Goal: Transaction & Acquisition: Book appointment/travel/reservation

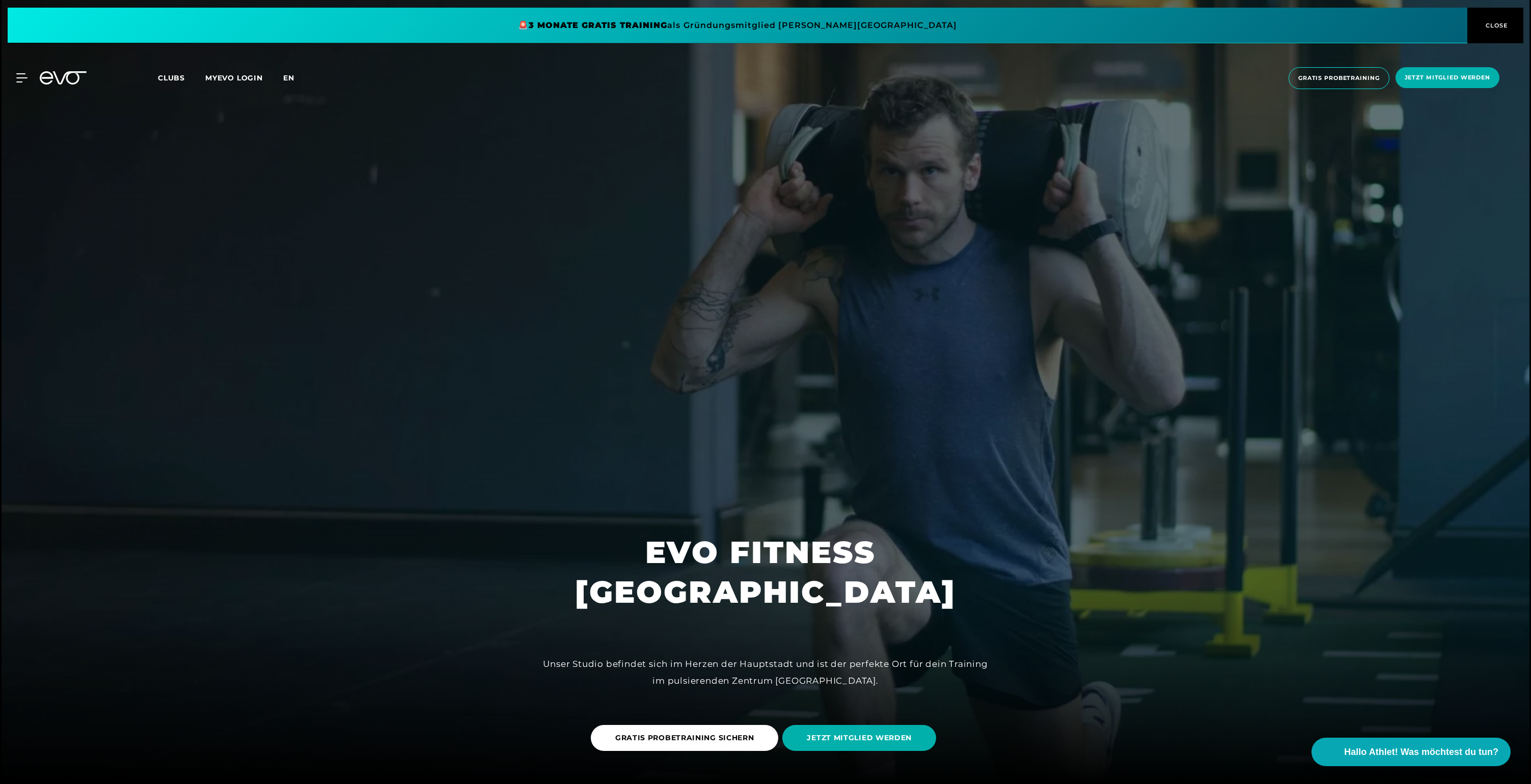
click at [290, 77] on span "en" at bounding box center [288, 78] width 11 height 9
click at [751, 21] on span at bounding box center [737, 25] width 1460 height 36
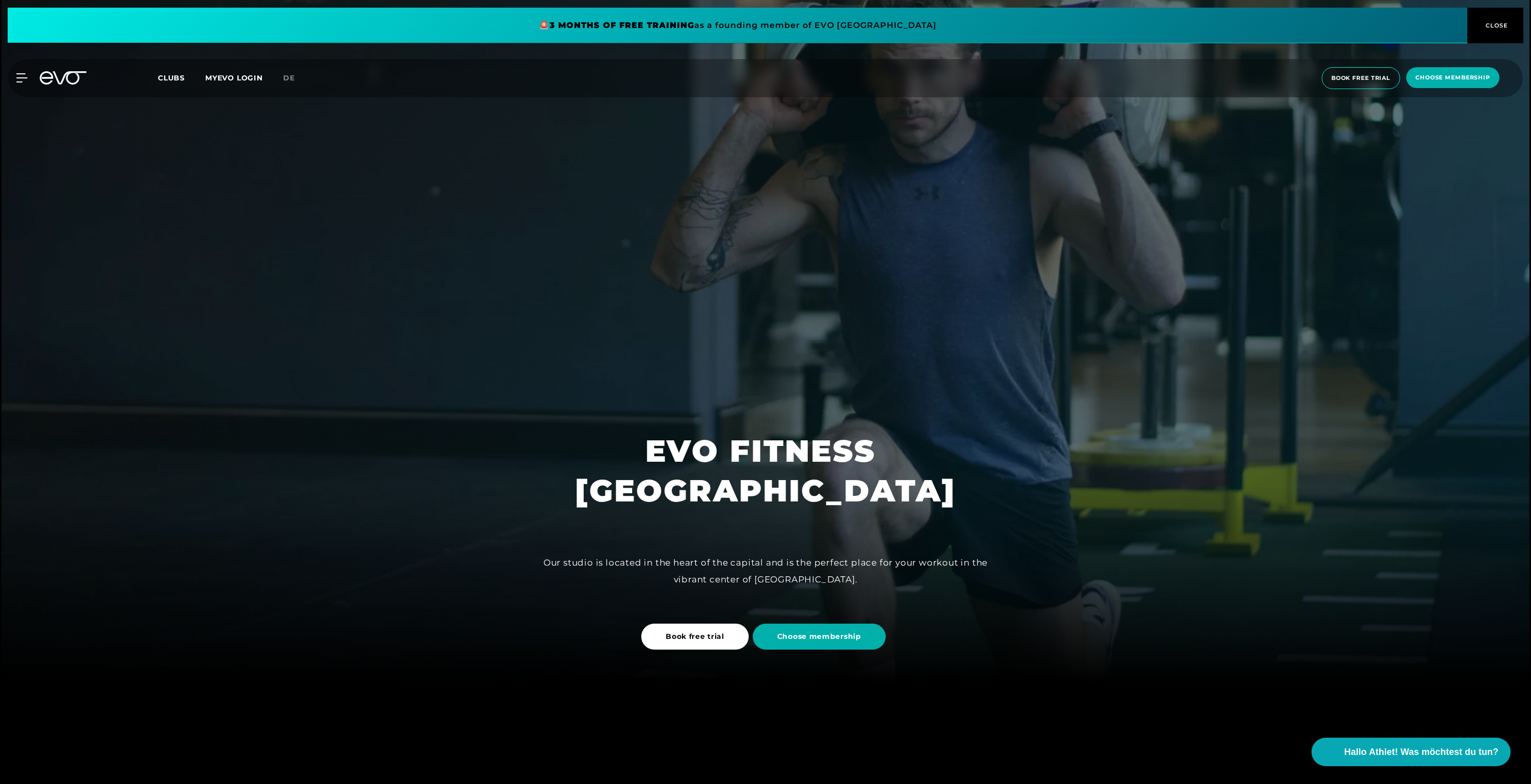
scroll to position [300, 0]
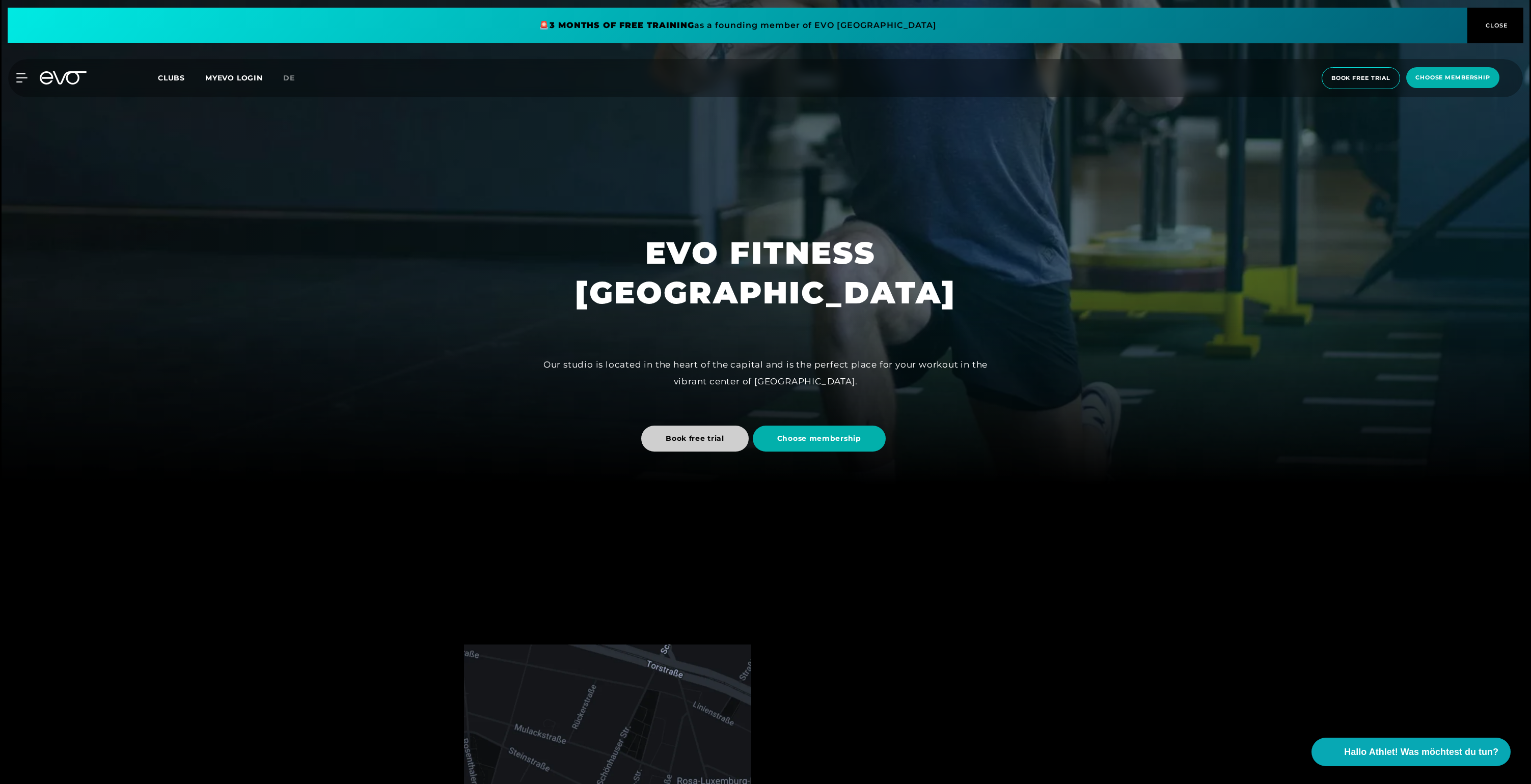
click at [689, 437] on span "Book free trial" at bounding box center [695, 438] width 58 height 10
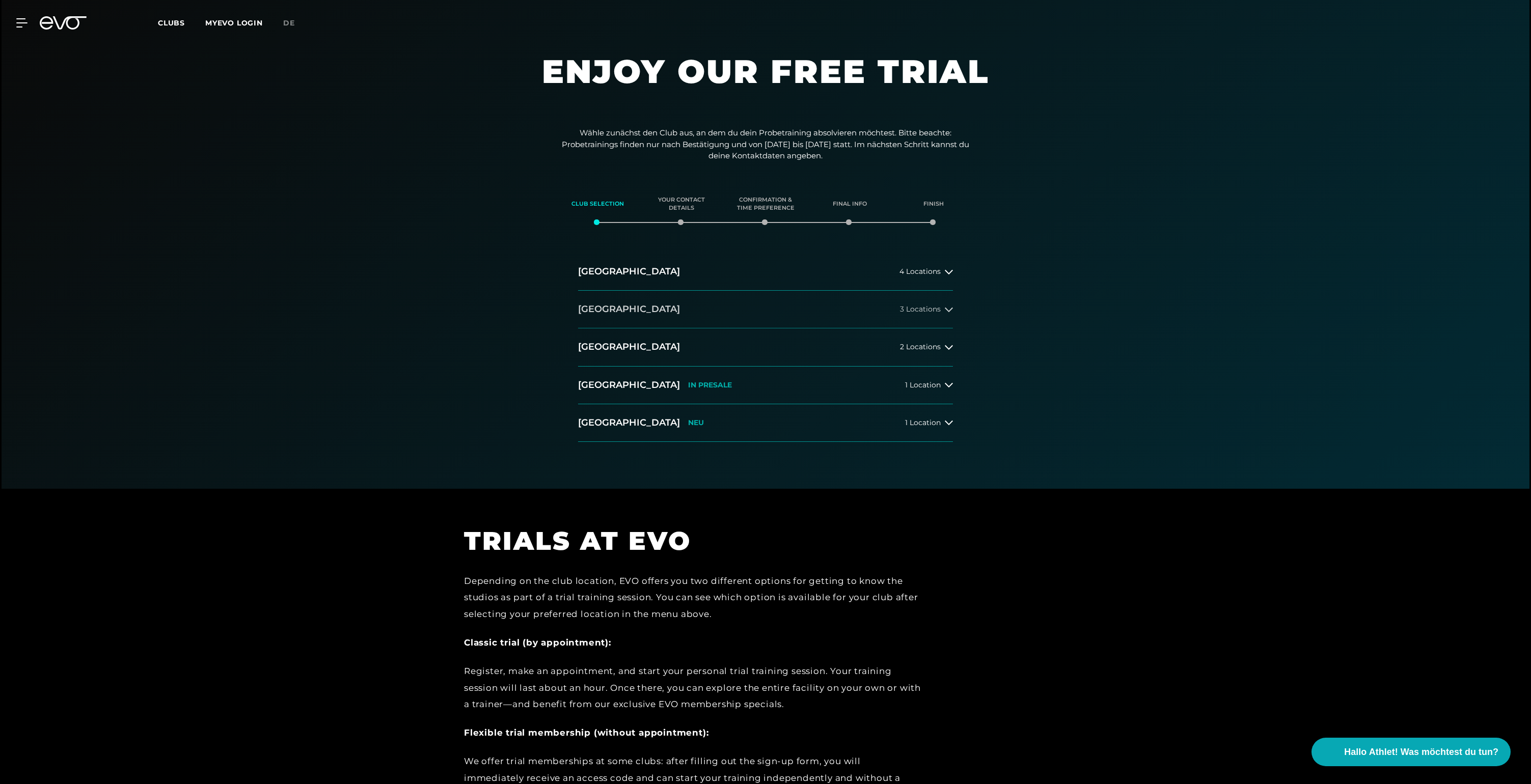
click at [940, 308] on div "3 Locations" at bounding box center [927, 309] width 53 height 8
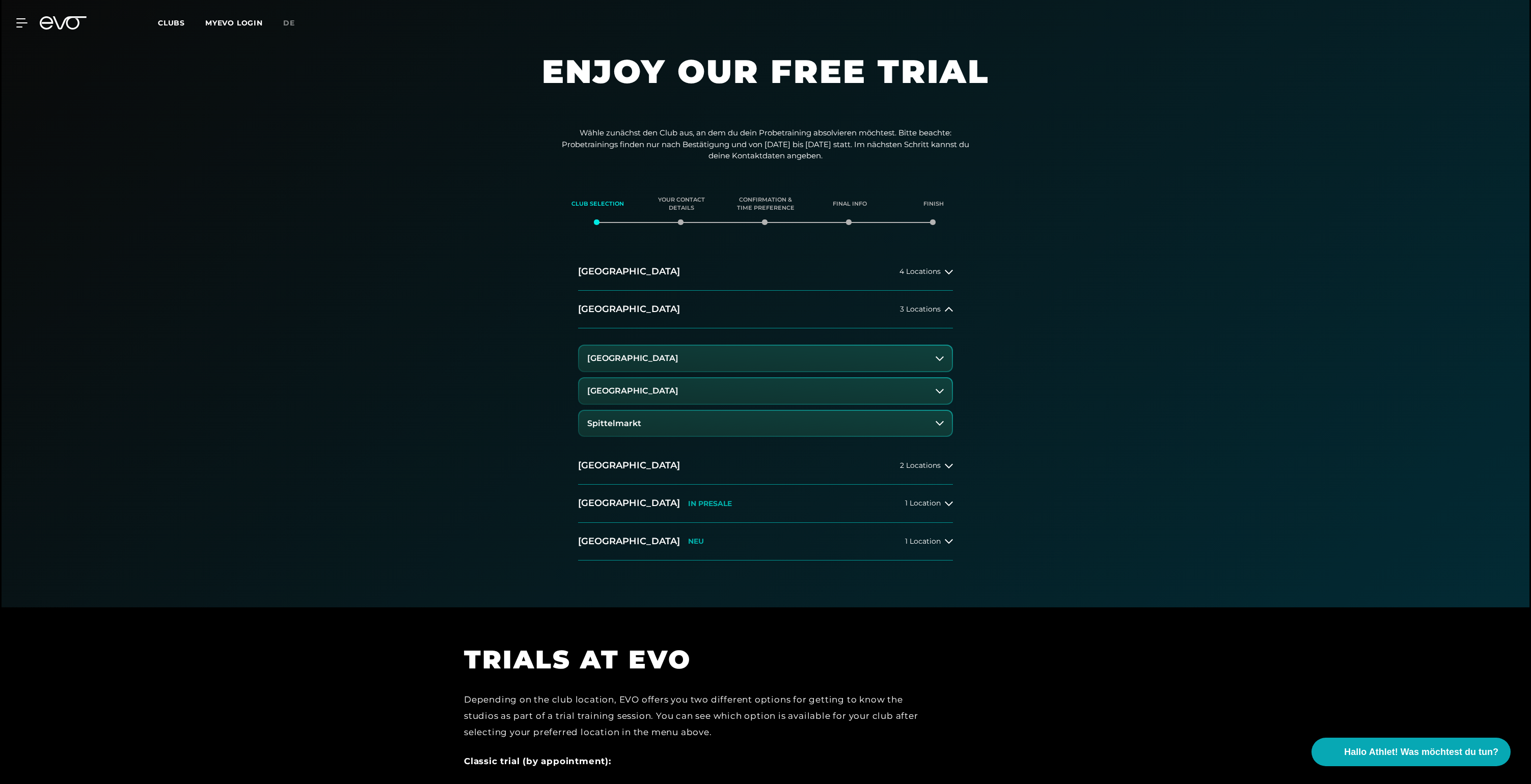
click at [918, 360] on button "[GEOGRAPHIC_DATA]" at bounding box center [765, 358] width 372 height 26
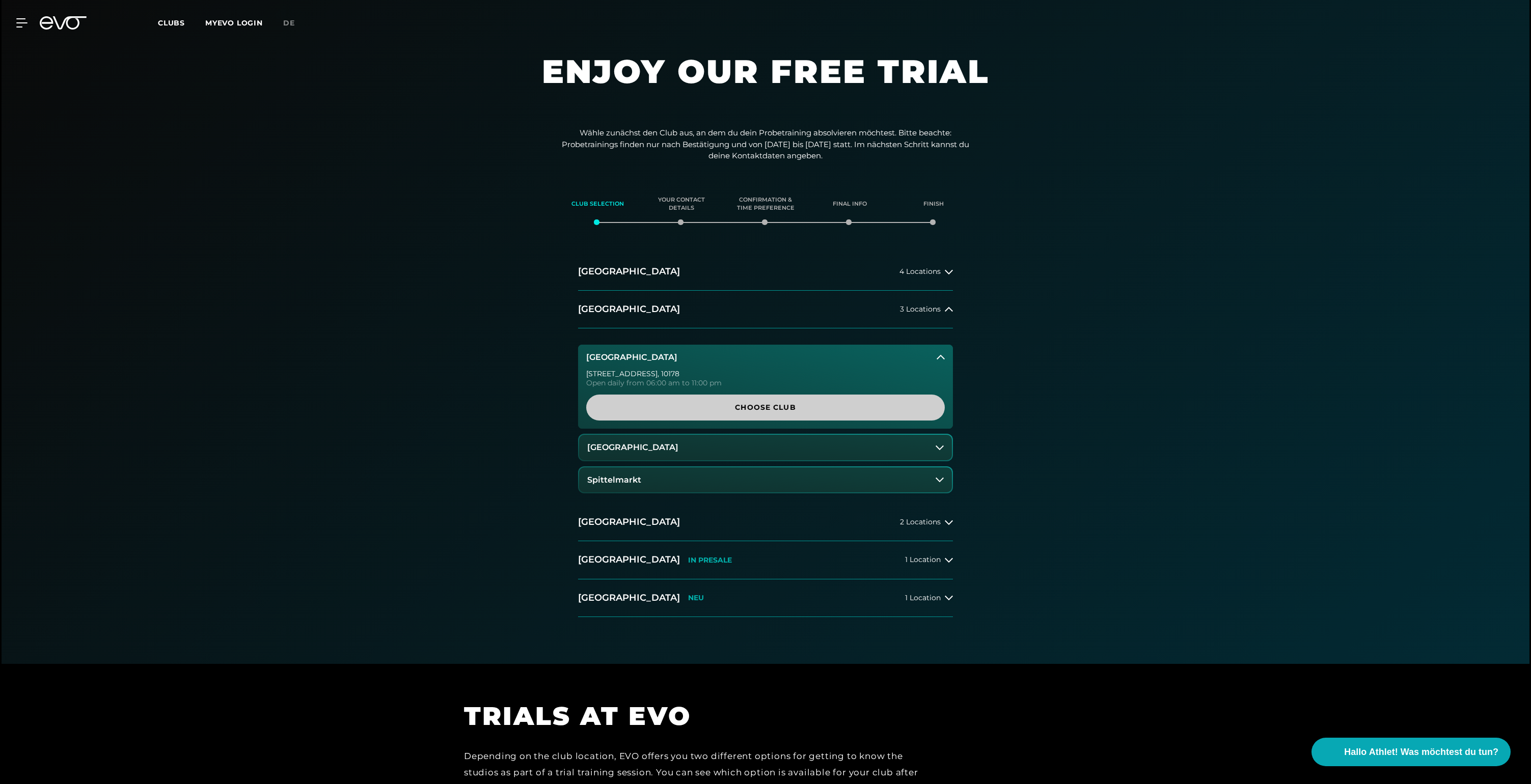
click at [843, 409] on span "Choose Club" at bounding box center [765, 407] width 309 height 10
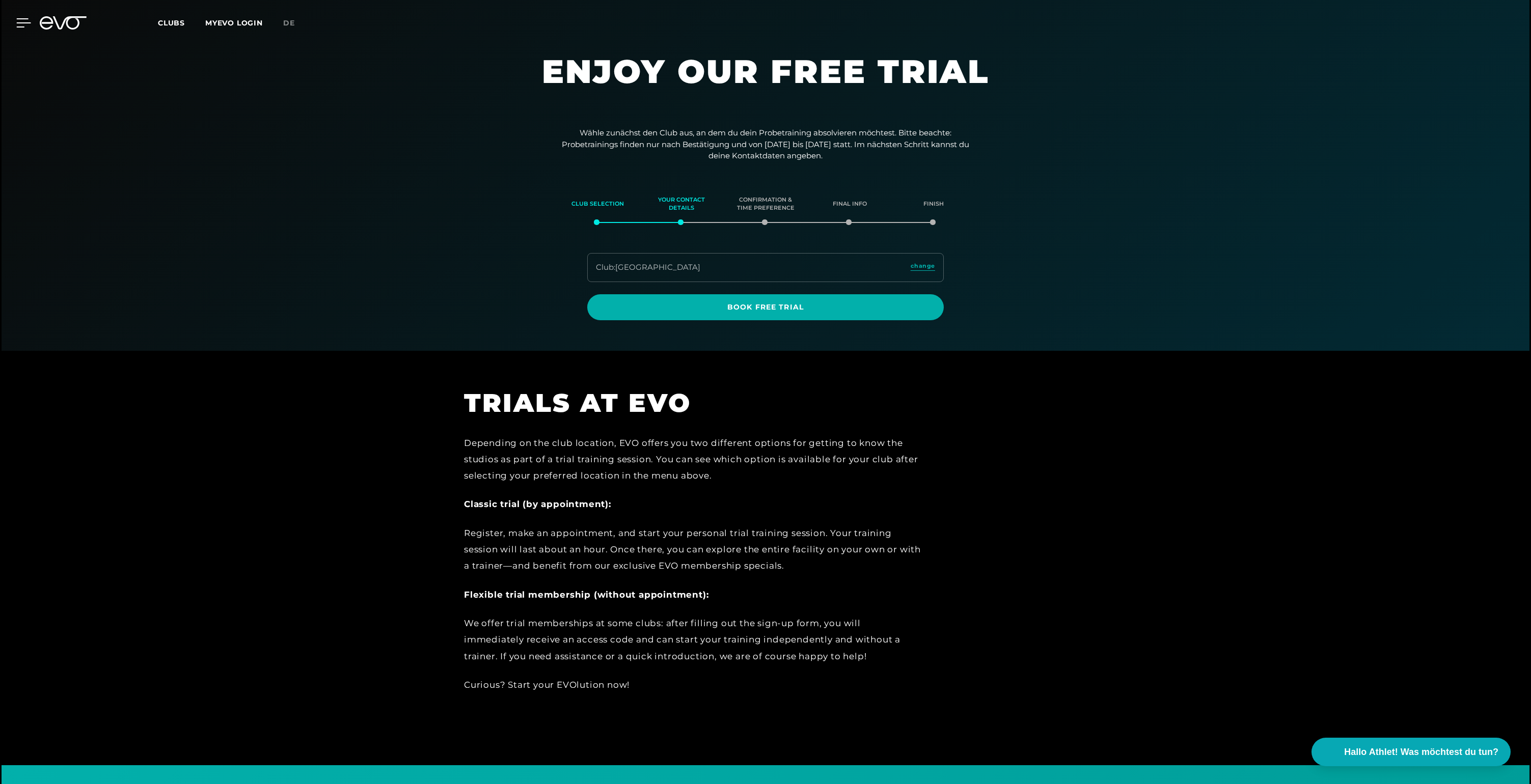
click at [21, 21] on icon at bounding box center [23, 23] width 15 height 9
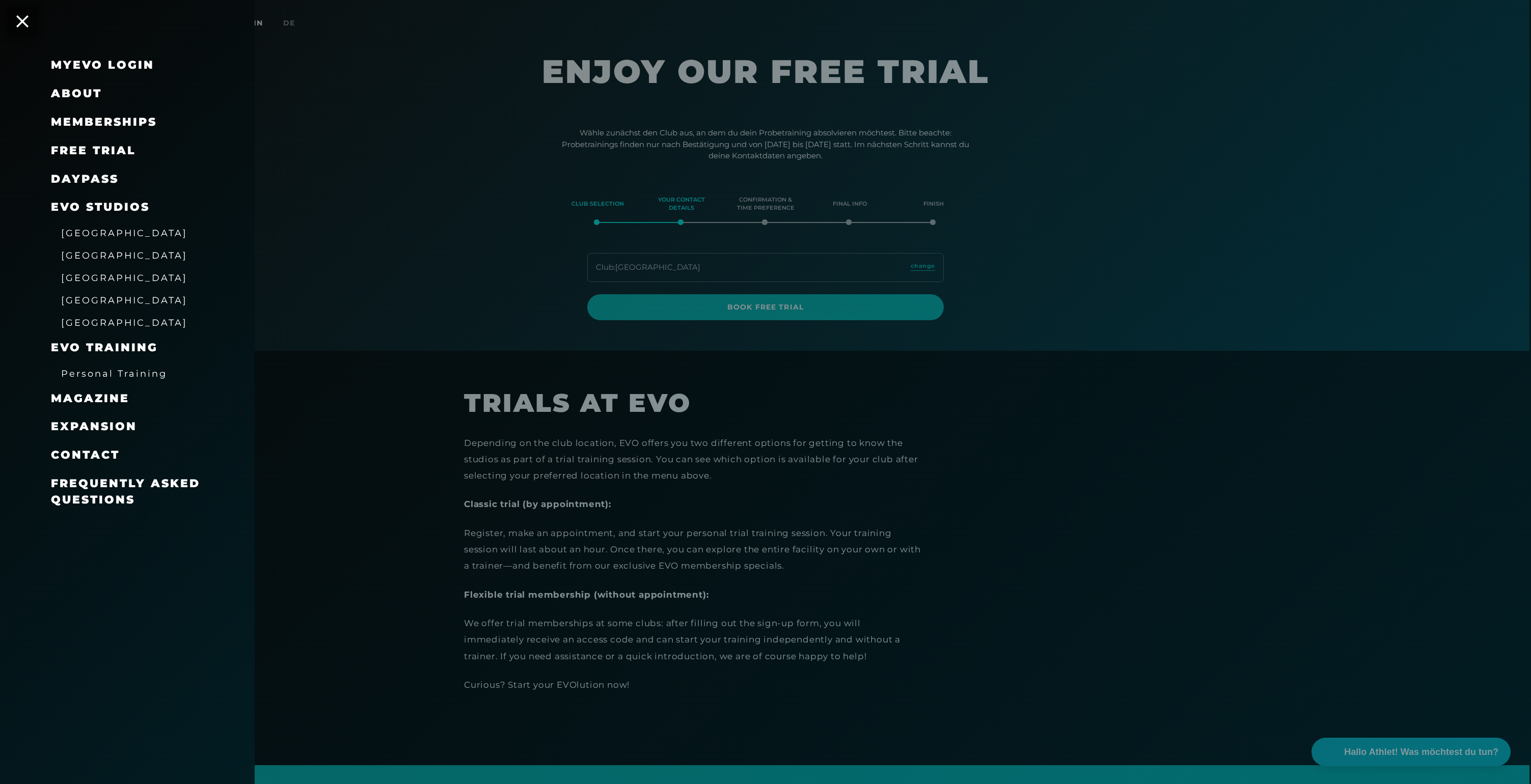
click at [87, 120] on span "Memberships" at bounding box center [103, 121] width 106 height 14
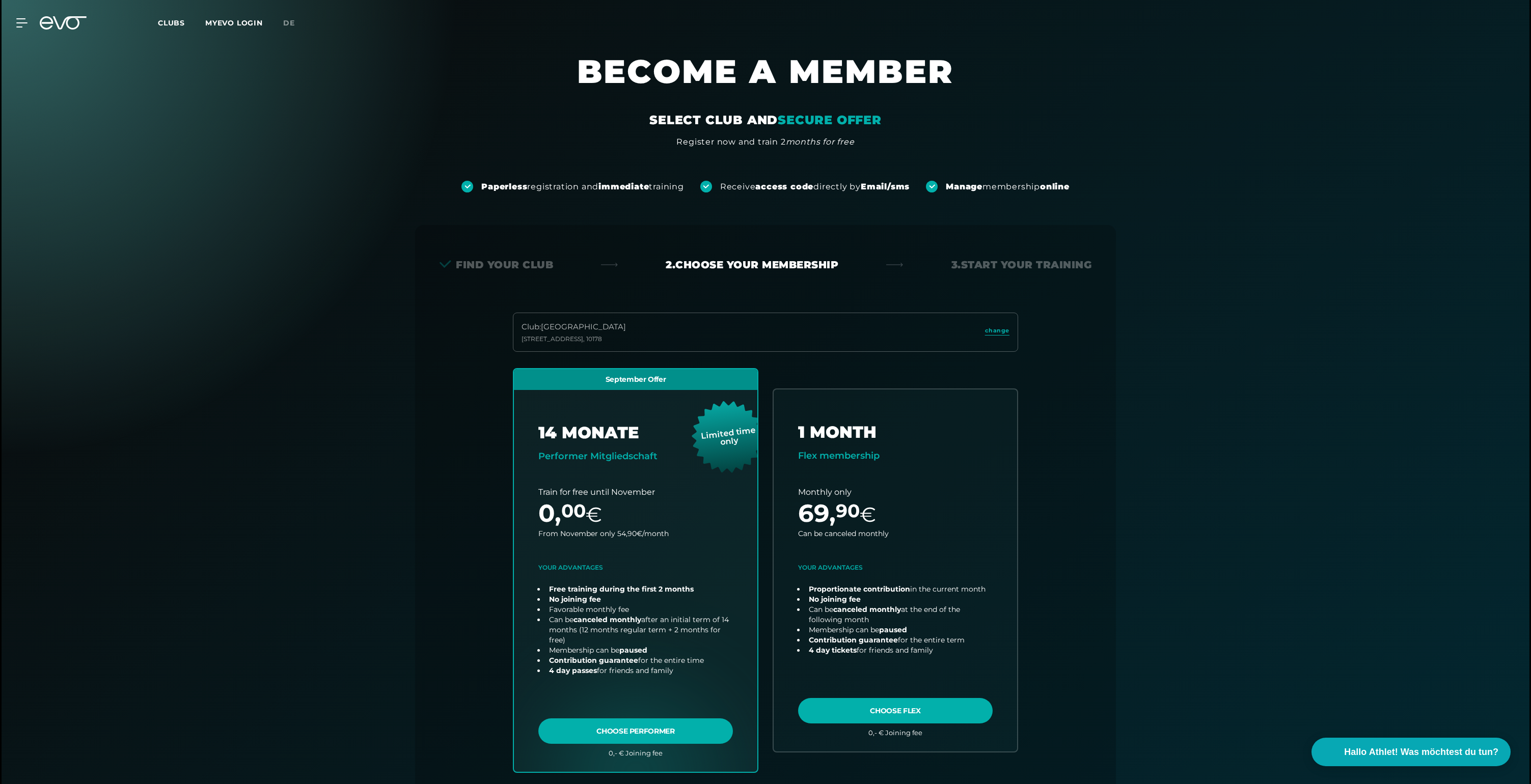
click at [343, 422] on div "Paperless registration and immediate training Receive access code directly by E…" at bounding box center [765, 574] width 1528 height 853
click at [1434, 78] on section "BECOME A MEMBER SELECT CLUB AND SECURE OFFER Register now and train 2 months fo…" at bounding box center [765, 99] width 1528 height 97
